Goal: Task Accomplishment & Management: Use online tool/utility

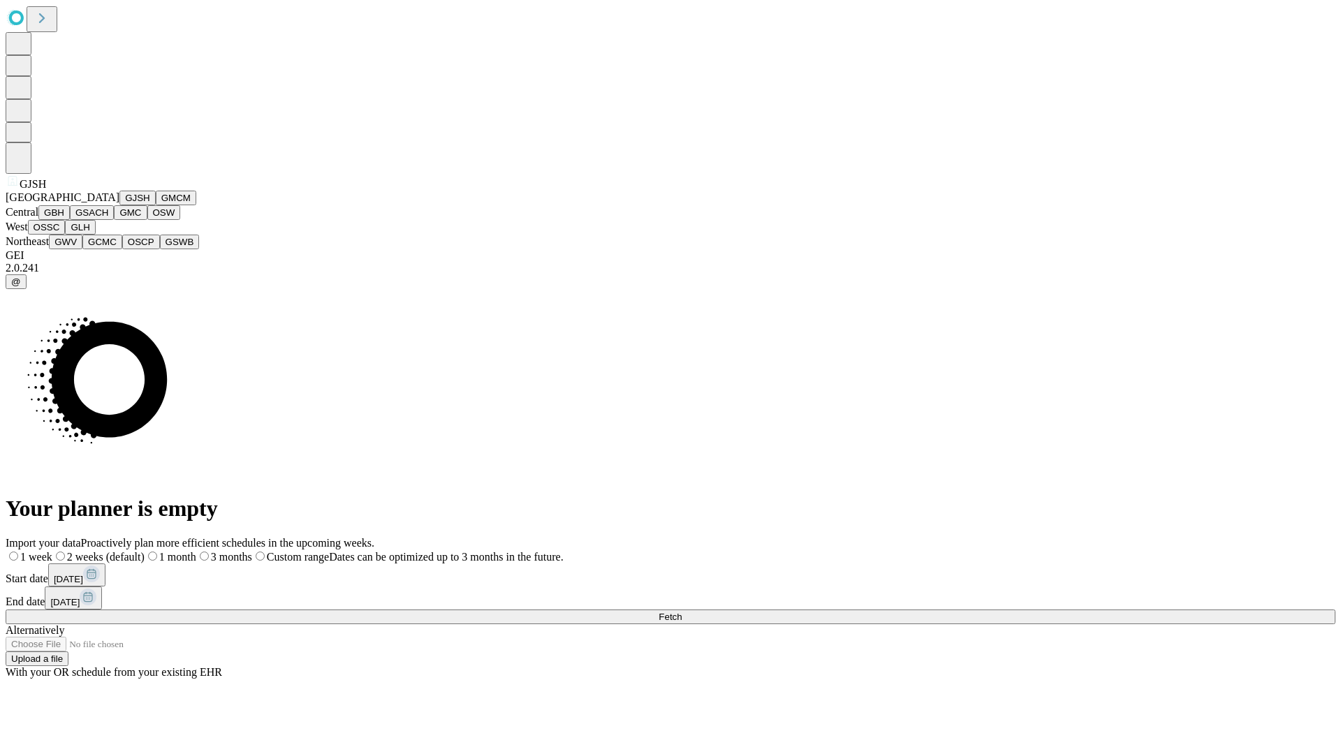
click at [119, 205] on button "GJSH" at bounding box center [137, 198] width 36 height 15
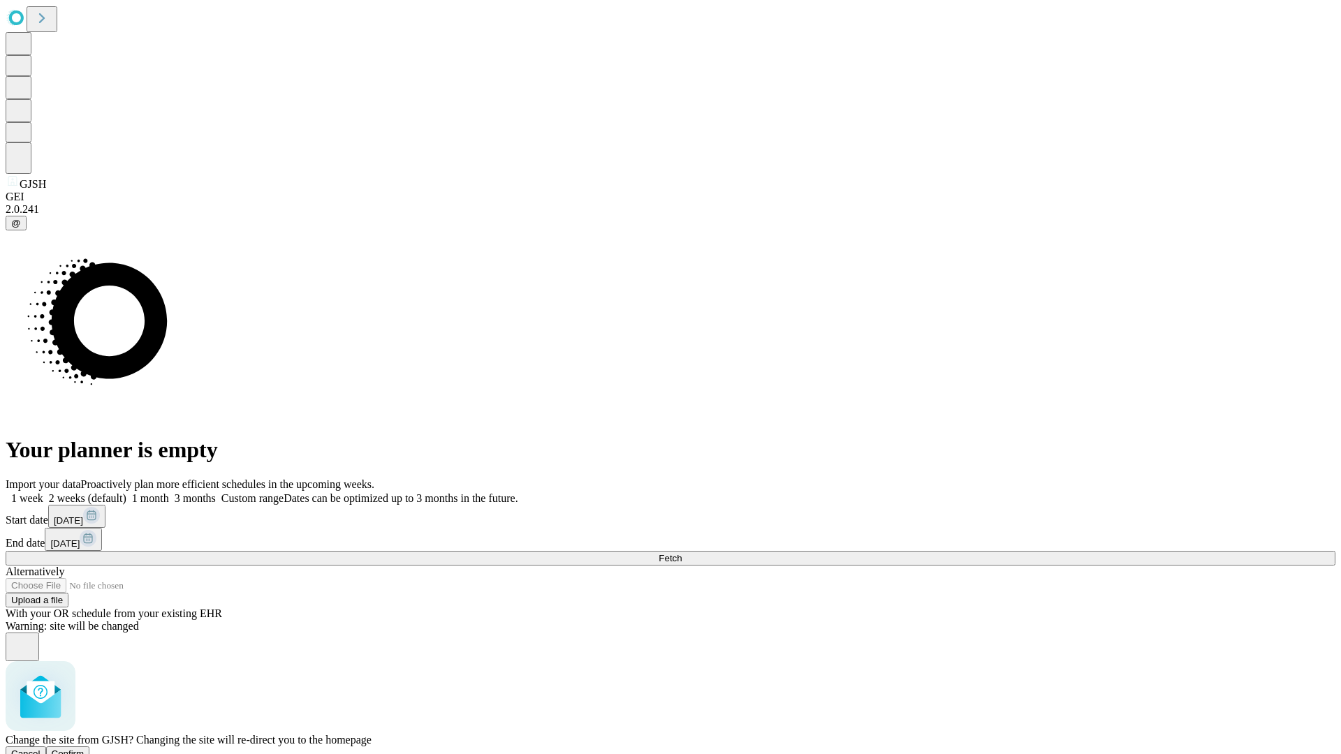
click at [84, 749] on span "Confirm" at bounding box center [68, 754] width 33 height 10
click at [169, 492] on label "1 month" at bounding box center [147, 498] width 43 height 12
click at [682, 553] on span "Fetch" at bounding box center [669, 558] width 23 height 10
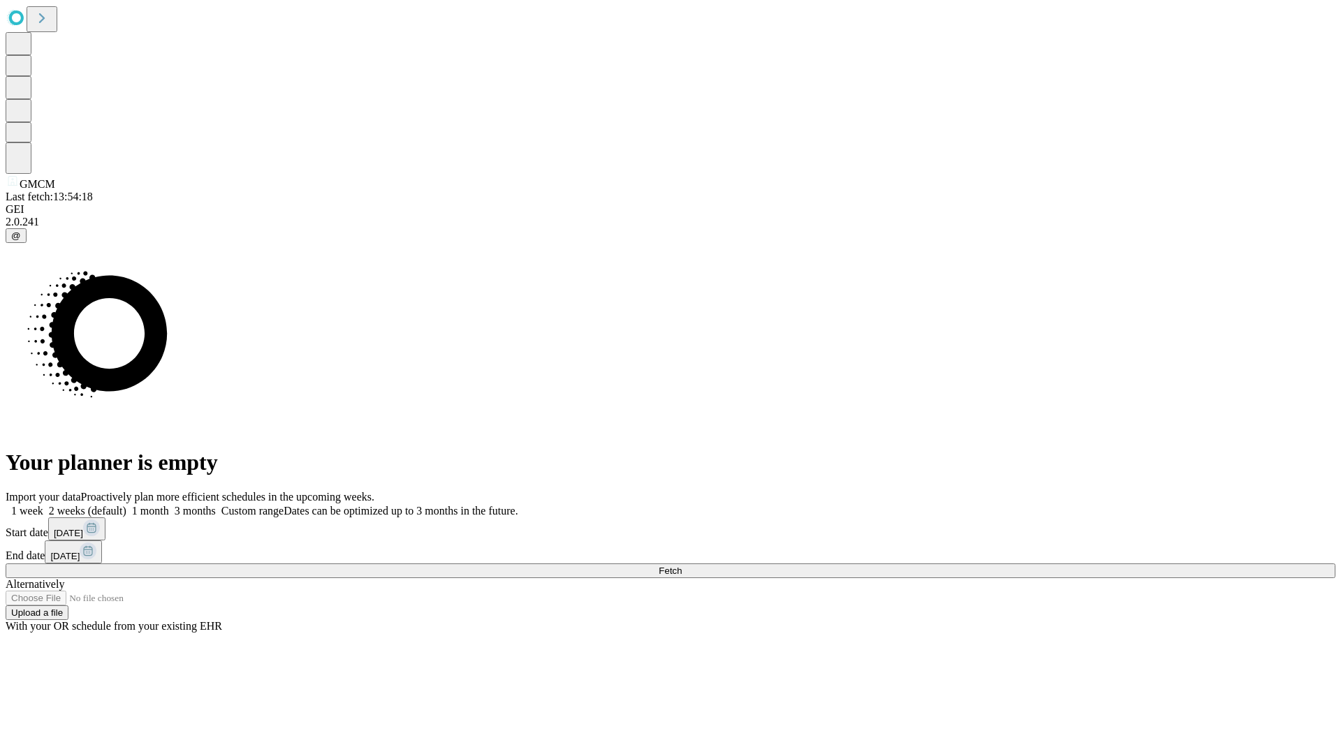
click at [169, 505] on label "1 month" at bounding box center [147, 511] width 43 height 12
click at [682, 566] on span "Fetch" at bounding box center [669, 571] width 23 height 10
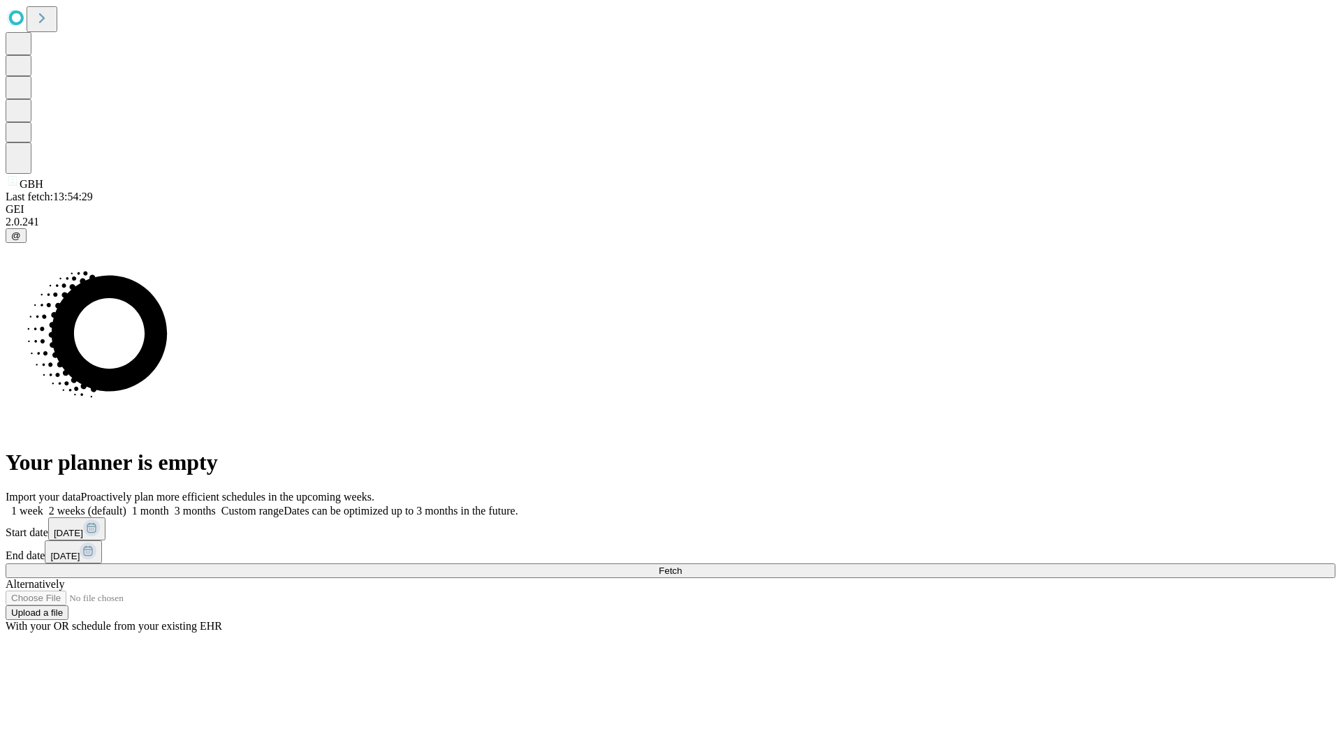
click at [169, 505] on label "1 month" at bounding box center [147, 511] width 43 height 12
click at [682, 566] on span "Fetch" at bounding box center [669, 571] width 23 height 10
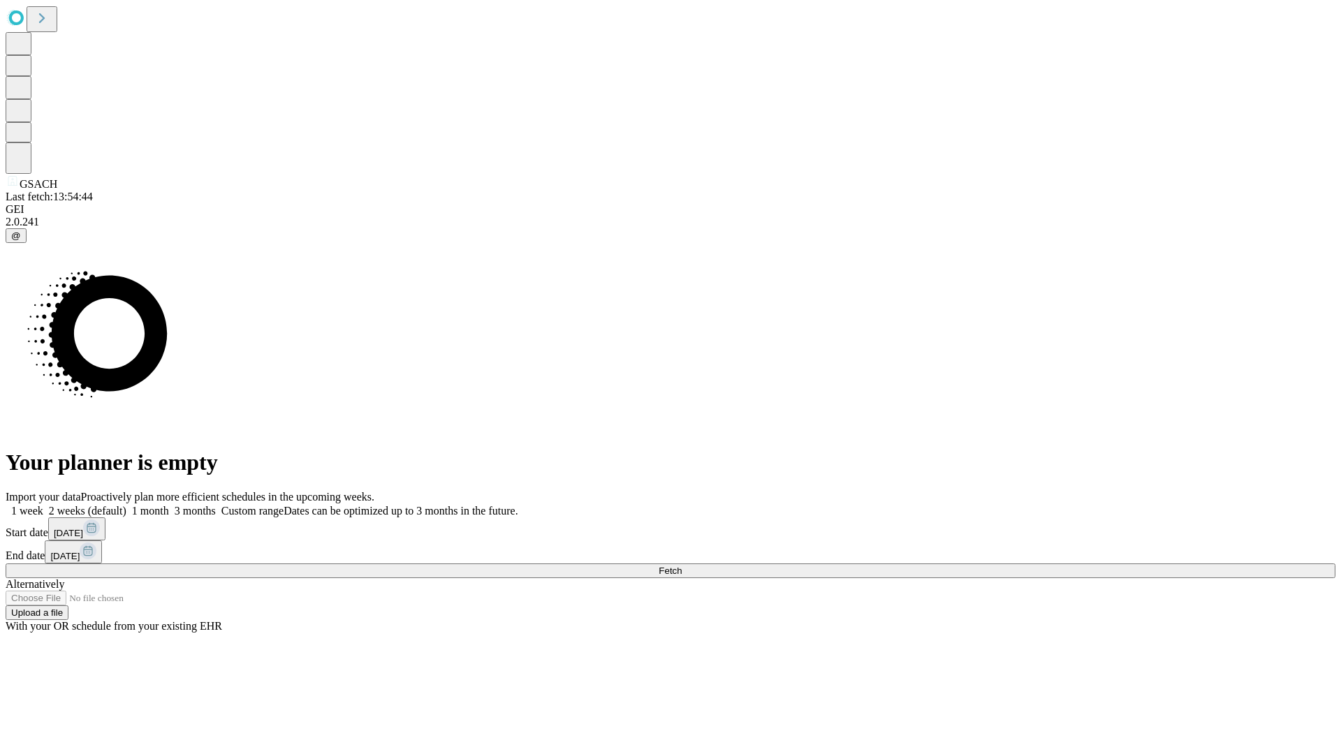
click at [169, 505] on label "1 month" at bounding box center [147, 511] width 43 height 12
click at [682, 566] on span "Fetch" at bounding box center [669, 571] width 23 height 10
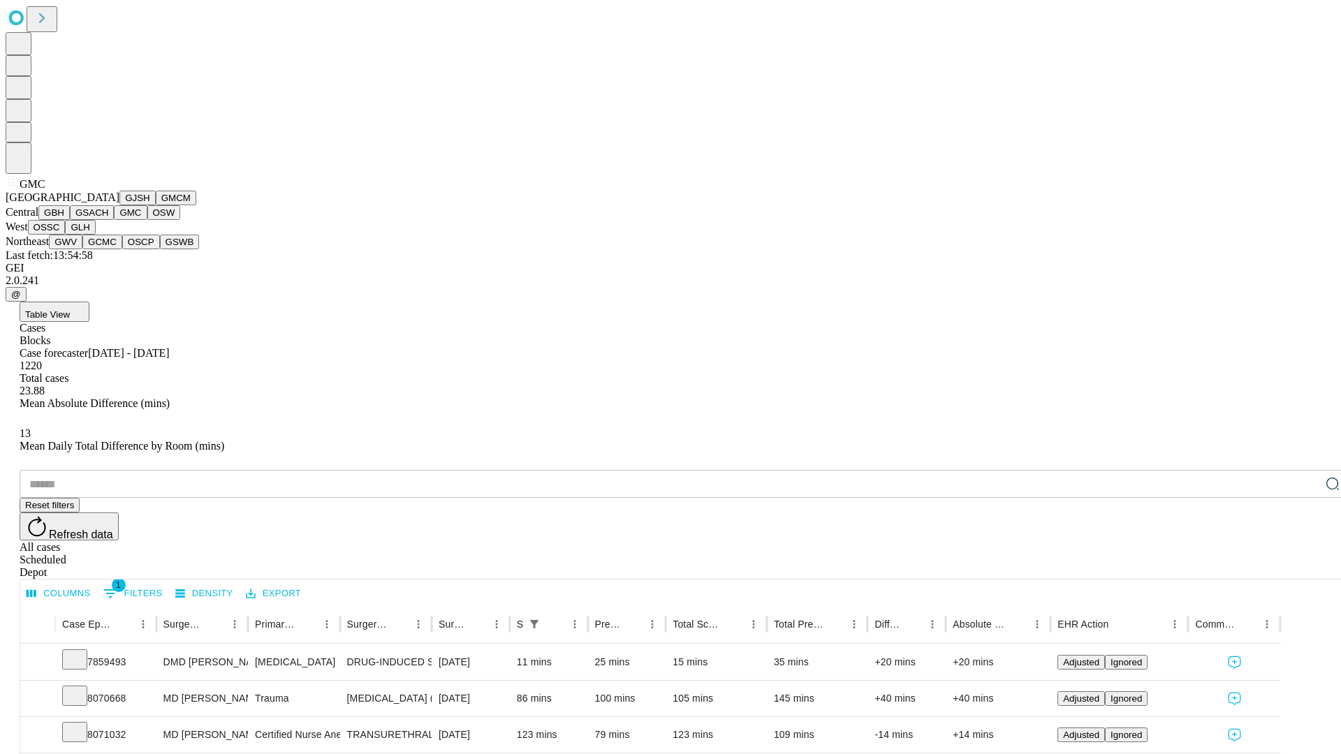
click at [147, 220] on button "OSW" at bounding box center [164, 212] width 34 height 15
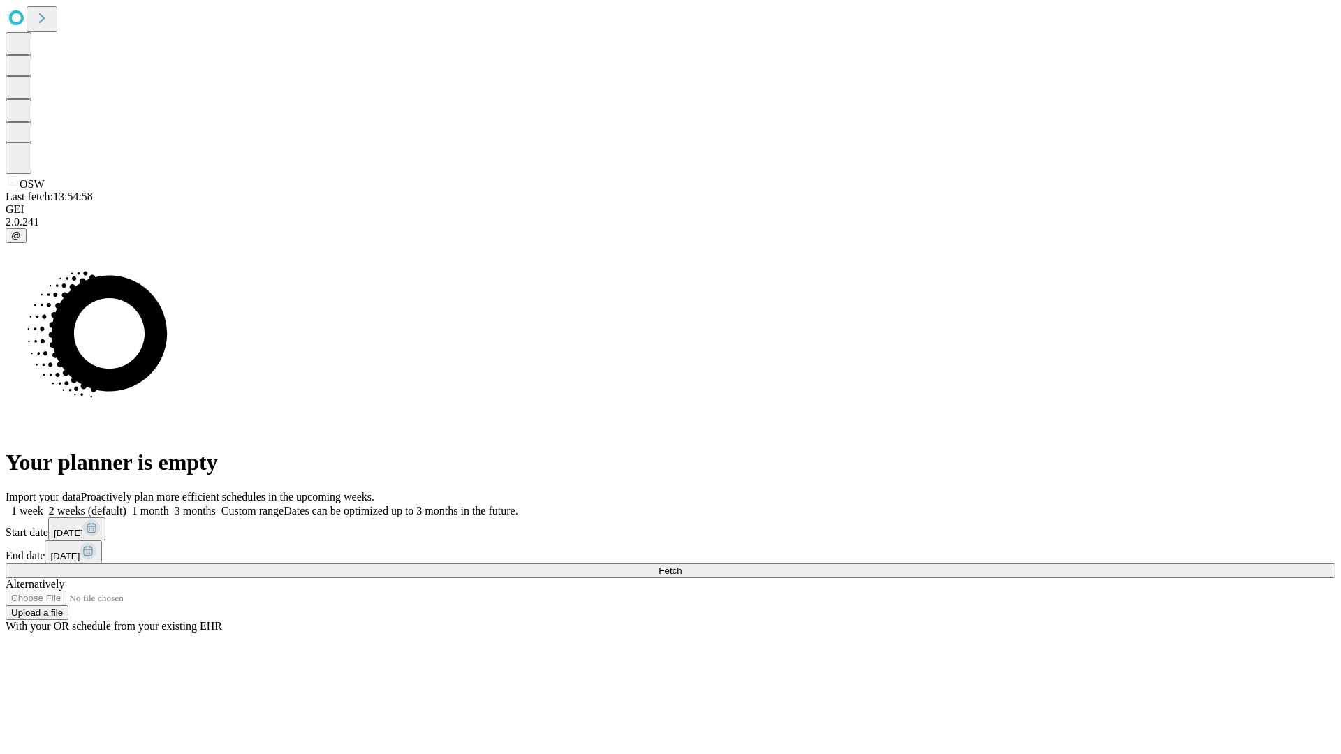
click at [169, 505] on label "1 month" at bounding box center [147, 511] width 43 height 12
click at [682, 566] on span "Fetch" at bounding box center [669, 571] width 23 height 10
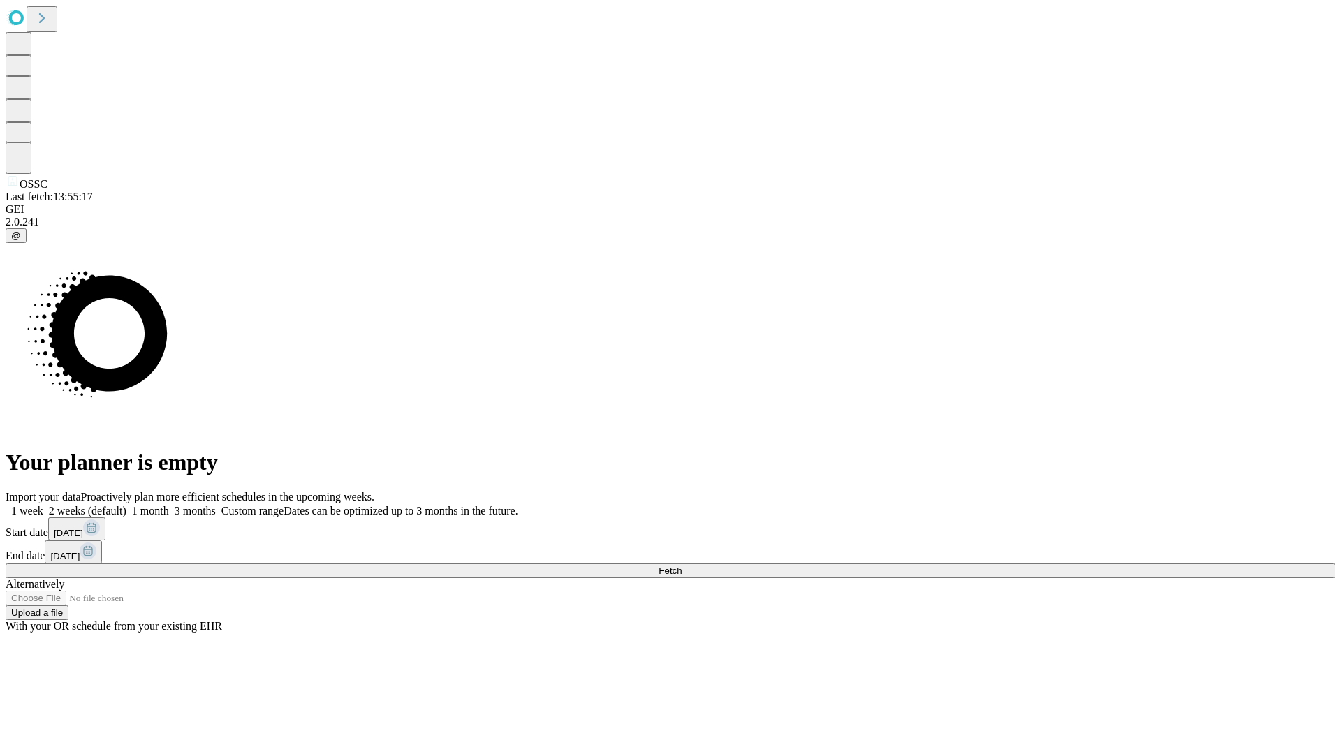
click at [169, 505] on label "1 month" at bounding box center [147, 511] width 43 height 12
click at [682, 566] on span "Fetch" at bounding box center [669, 571] width 23 height 10
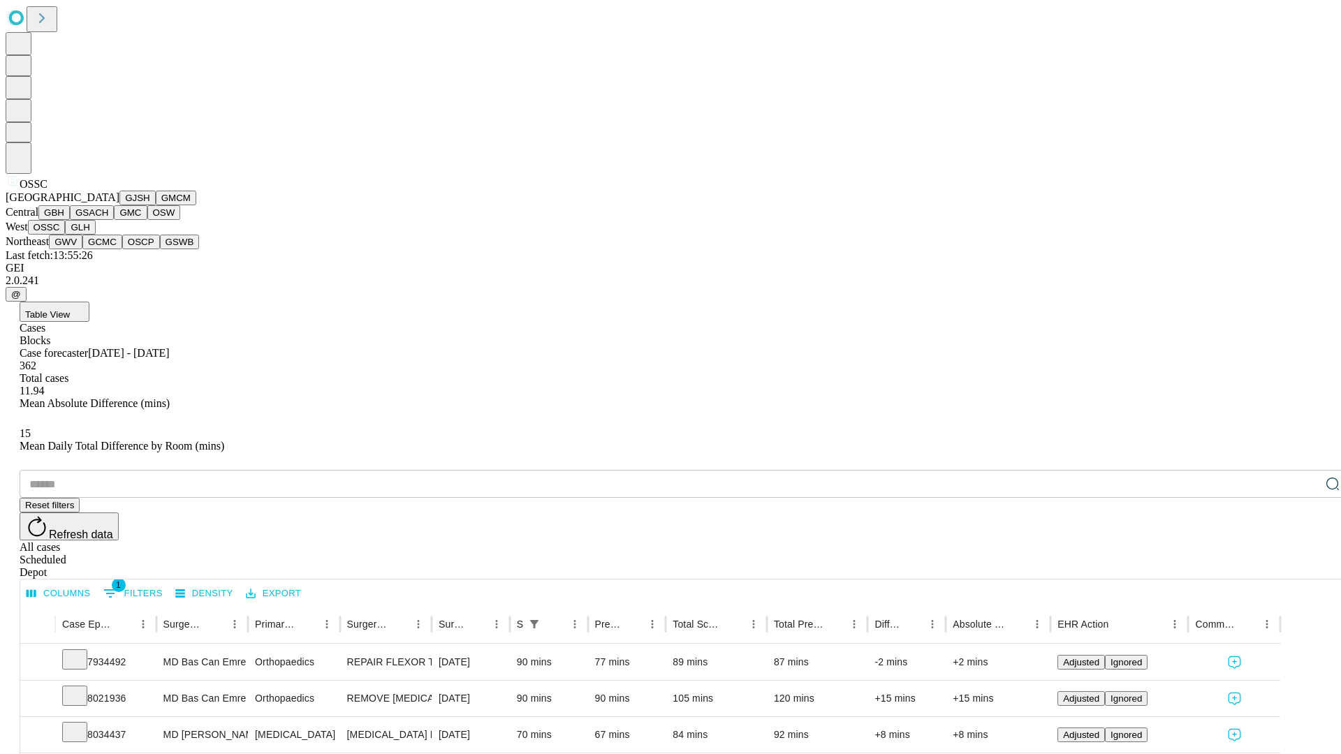
click at [95, 235] on button "GLH" at bounding box center [80, 227] width 30 height 15
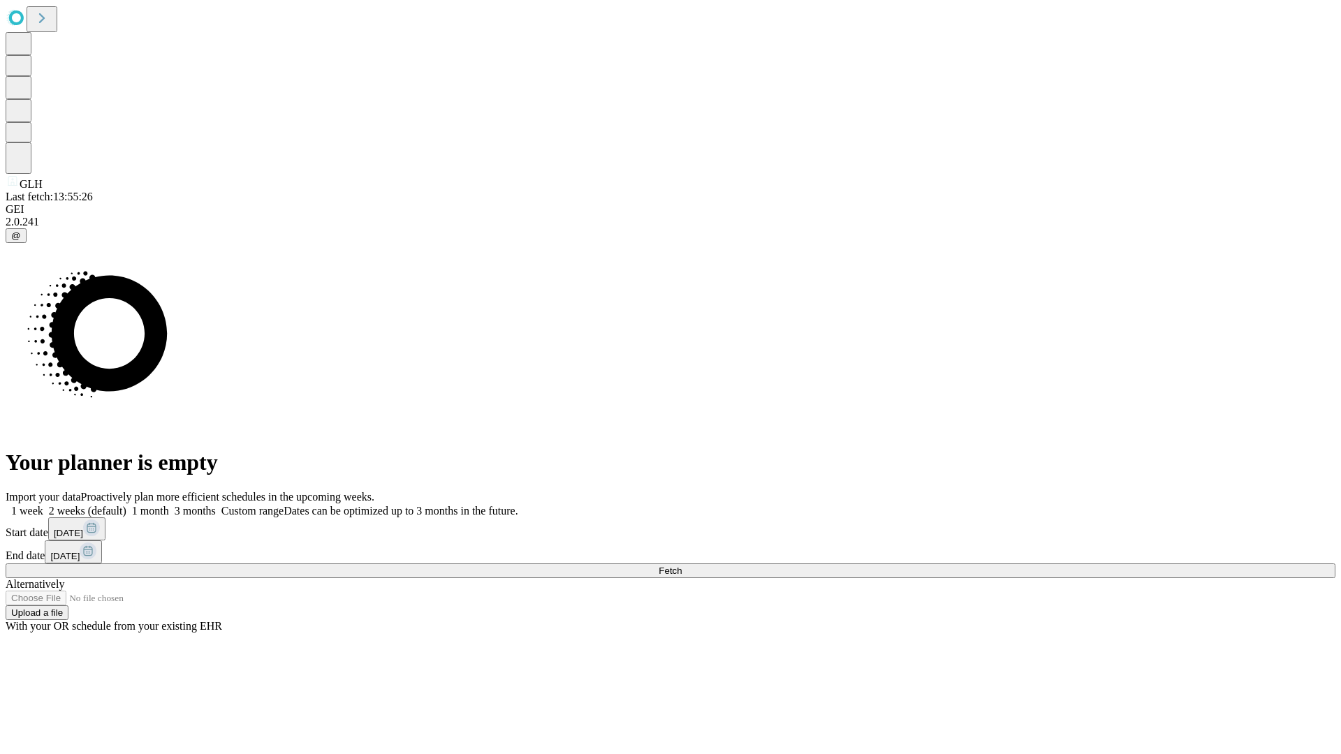
click at [169, 505] on label "1 month" at bounding box center [147, 511] width 43 height 12
click at [682, 566] on span "Fetch" at bounding box center [669, 571] width 23 height 10
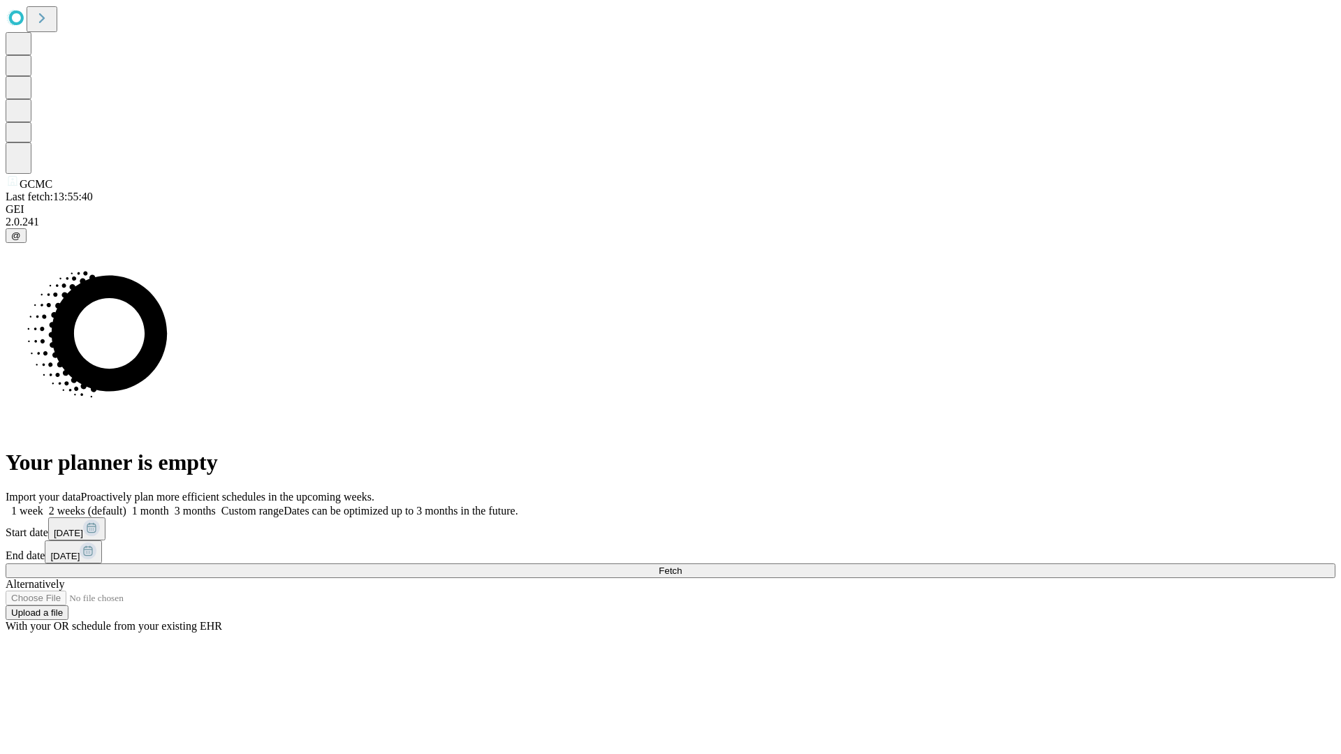
click at [169, 505] on label "1 month" at bounding box center [147, 511] width 43 height 12
click at [682, 566] on span "Fetch" at bounding box center [669, 571] width 23 height 10
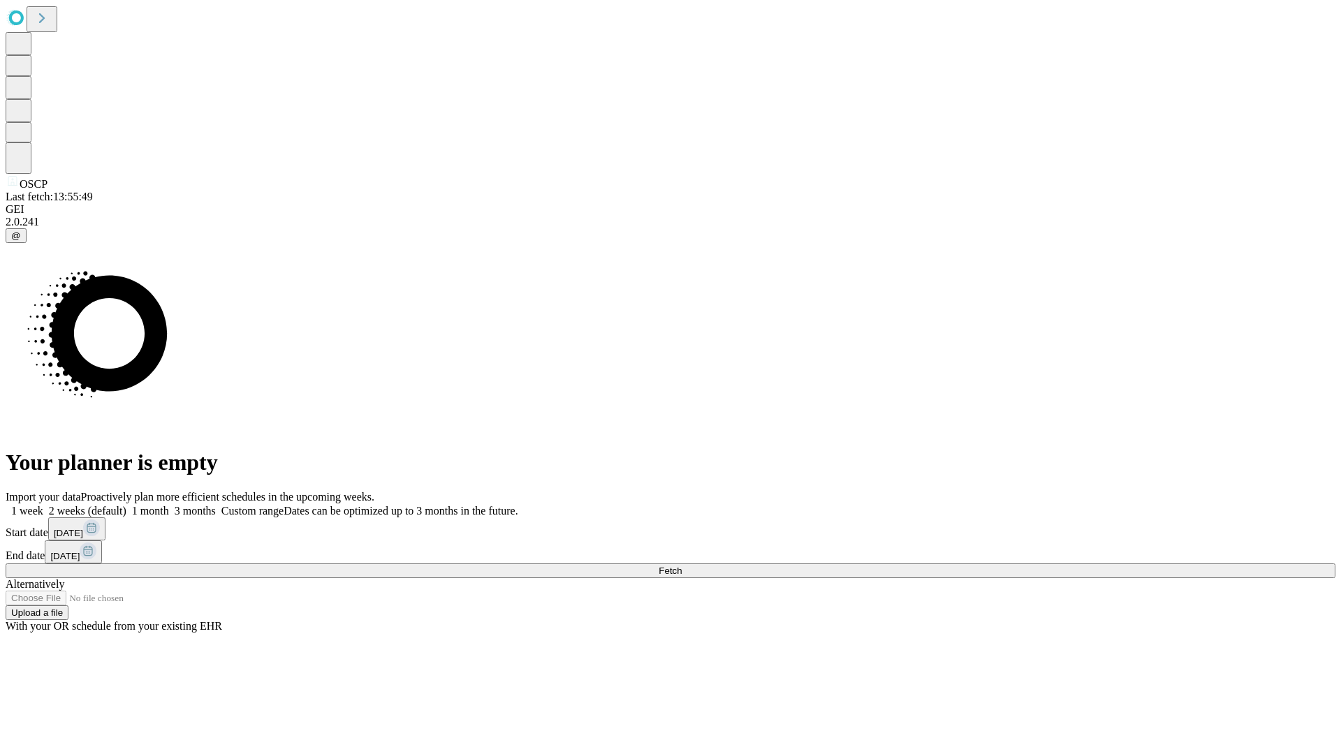
click at [169, 505] on label "1 month" at bounding box center [147, 511] width 43 height 12
click at [682, 566] on span "Fetch" at bounding box center [669, 571] width 23 height 10
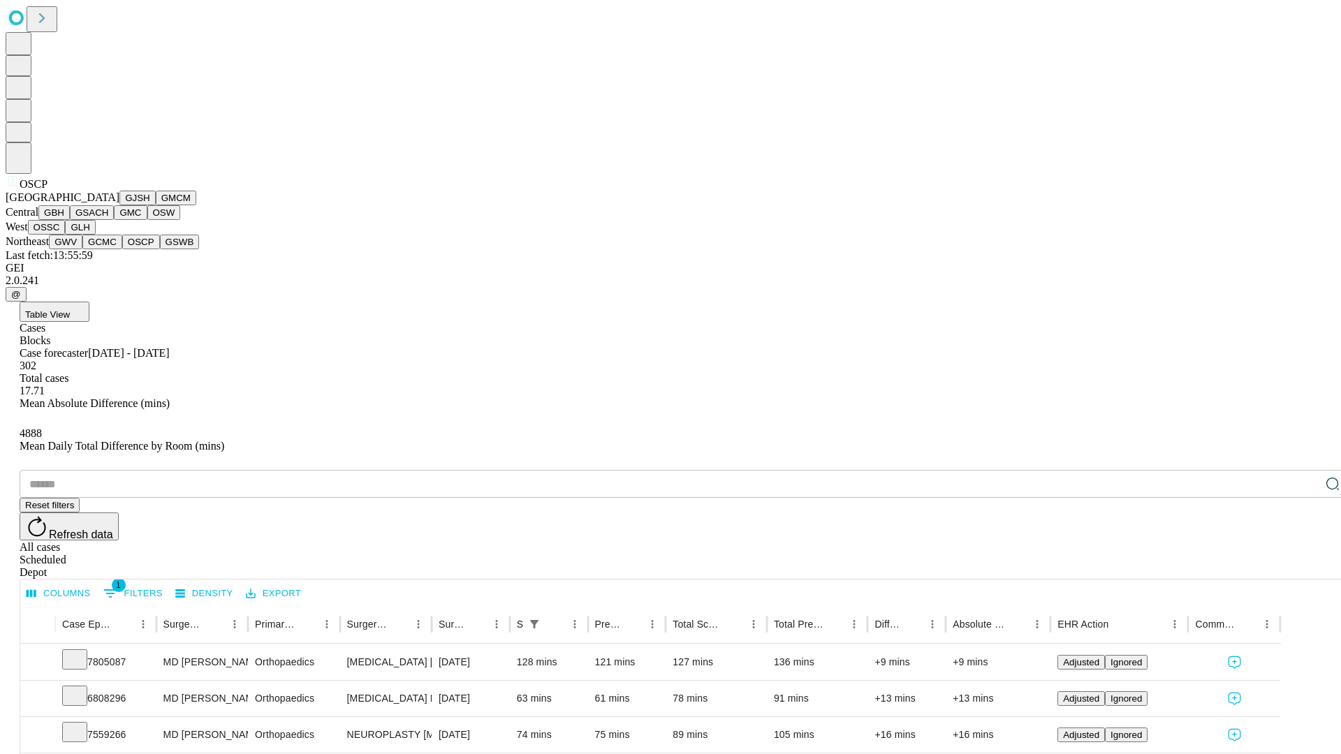
click at [160, 249] on button "GSWB" at bounding box center [180, 242] width 40 height 15
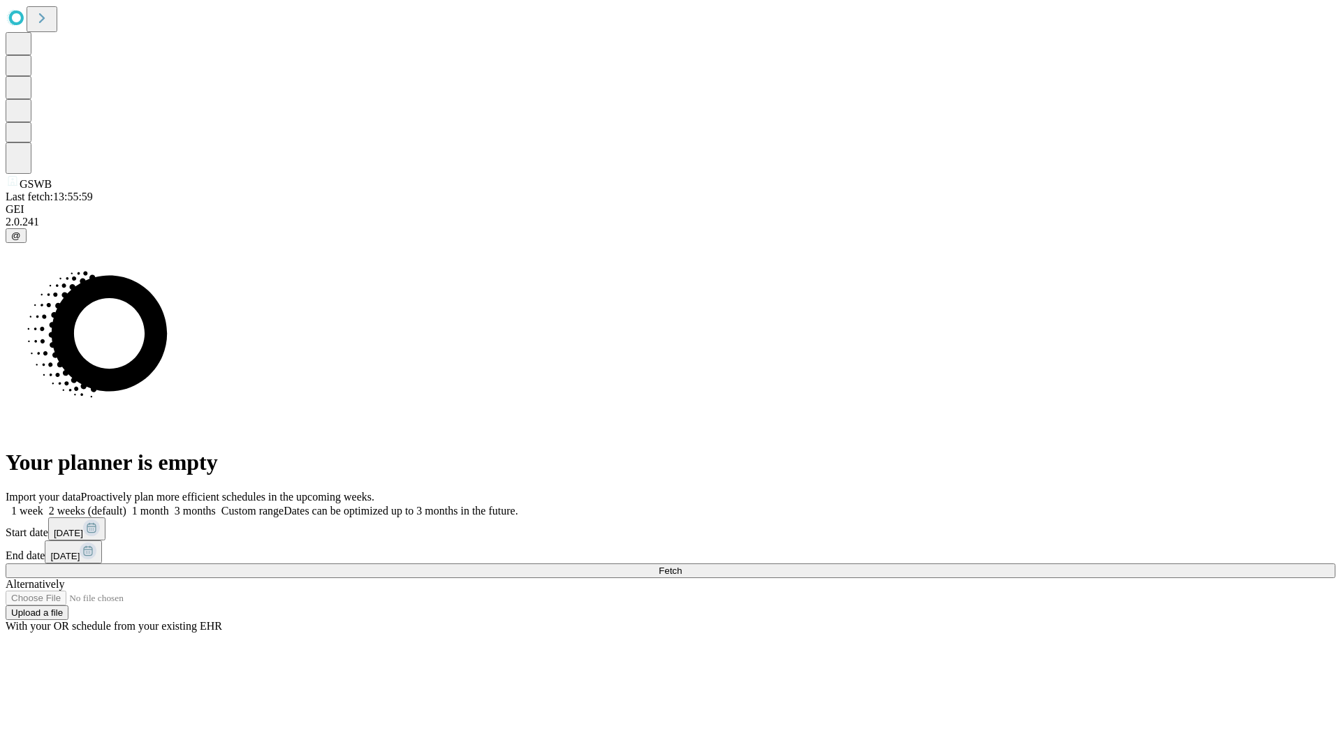
click at [169, 505] on label "1 month" at bounding box center [147, 511] width 43 height 12
click at [682, 566] on span "Fetch" at bounding box center [669, 571] width 23 height 10
